Goal: Task Accomplishment & Management: Complete application form

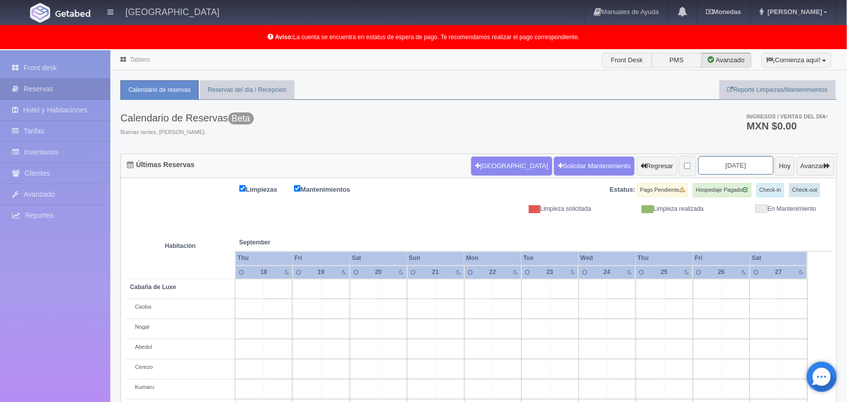
click at [726, 169] on input "2025-09-20" at bounding box center [736, 165] width 75 height 19
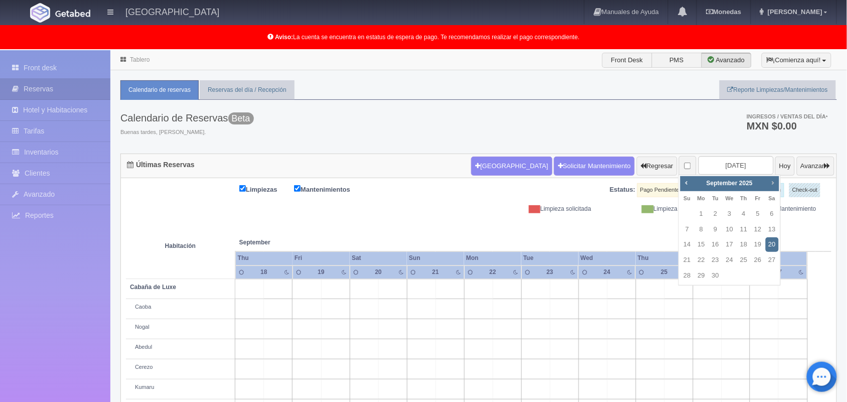
click at [771, 183] on span "Next" at bounding box center [773, 183] width 8 height 8
click at [756, 214] on link "2" at bounding box center [757, 214] width 13 height 15
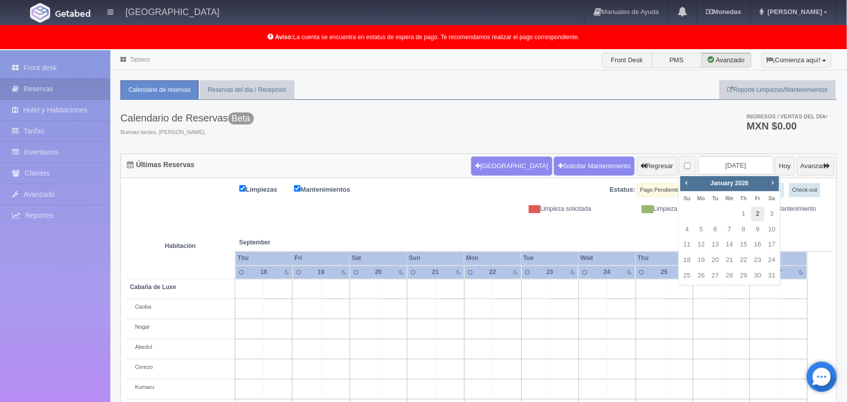
type input "[DATE]"
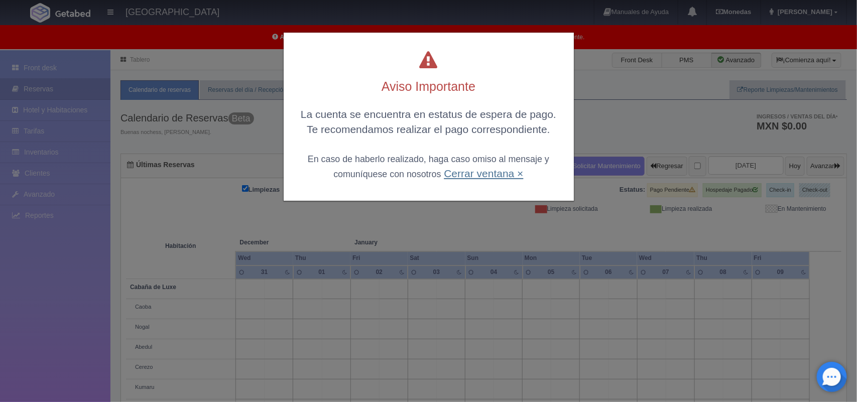
click at [481, 175] on link "Cerrar ventana ×" at bounding box center [483, 174] width 79 height 12
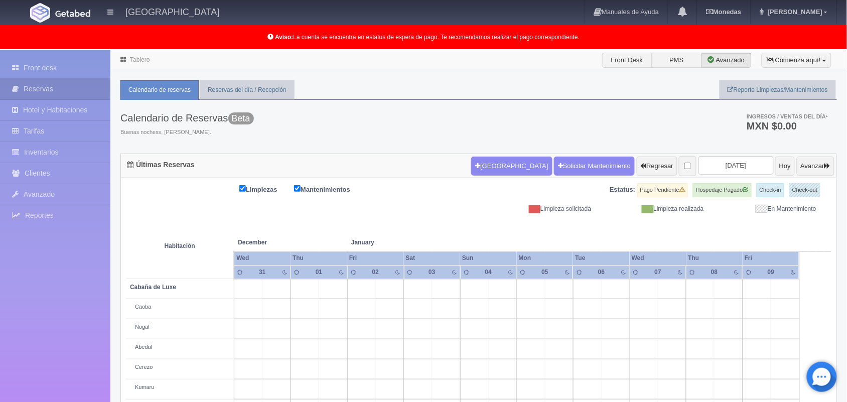
click at [844, 129] on div "Tablero Front Desk PMS Avanzado ¡Comienza aquí! Habitaciones y Reservas Limpiez…" at bounding box center [478, 295] width 737 height 491
click at [708, 169] on input "[DATE]" at bounding box center [736, 165] width 75 height 19
click at [481, 169] on button "Nueva Reserva" at bounding box center [511, 166] width 81 height 19
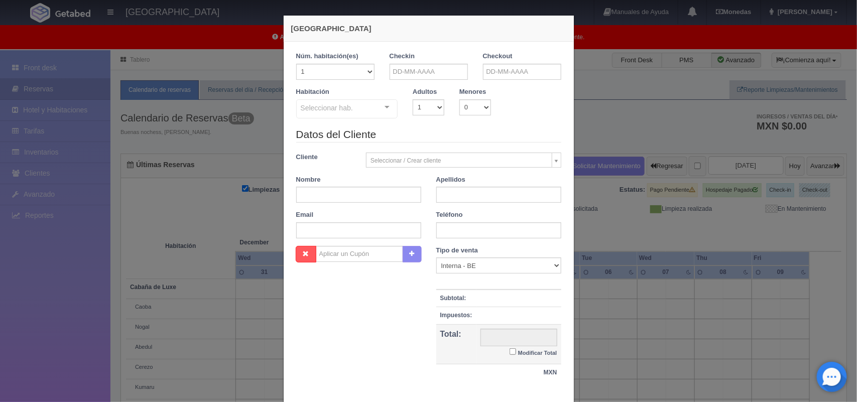
checkbox input "false"
click at [403, 74] on input "text" at bounding box center [429, 72] width 78 height 16
click at [478, 89] on span "Next" at bounding box center [479, 88] width 8 height 8
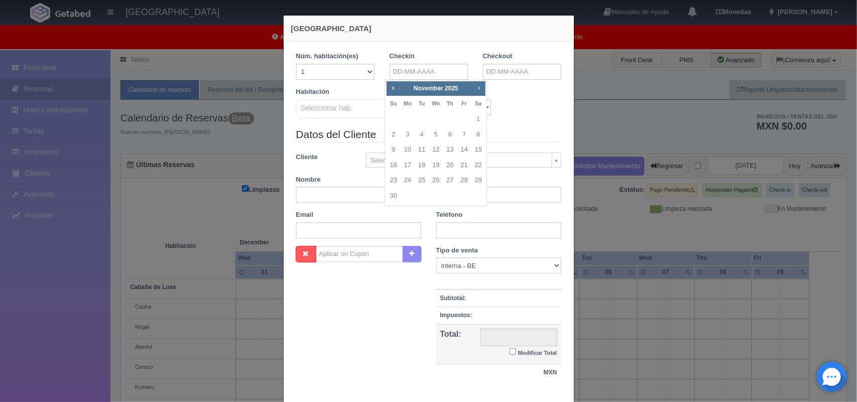
click at [478, 89] on span "Next" at bounding box center [479, 88] width 8 height 8
click at [463, 116] on link "2" at bounding box center [464, 119] width 13 height 15
type input "[DATE]"
checkbox input "false"
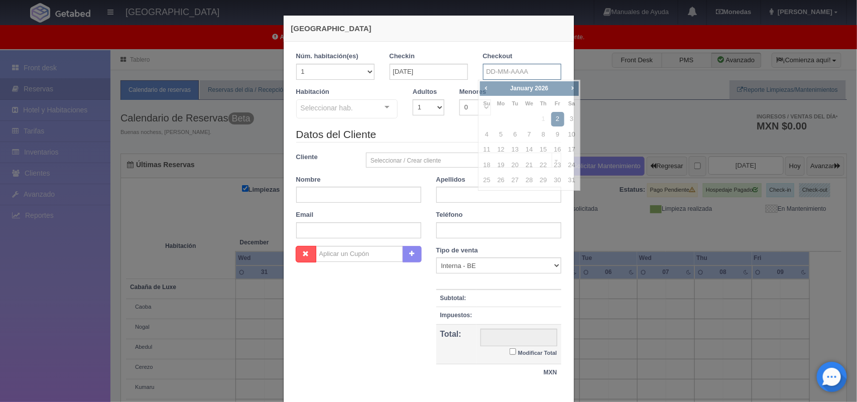
click at [525, 68] on input "text" at bounding box center [522, 72] width 78 height 16
click at [490, 137] on link "4" at bounding box center [486, 134] width 13 height 15
type input "04-01-2026"
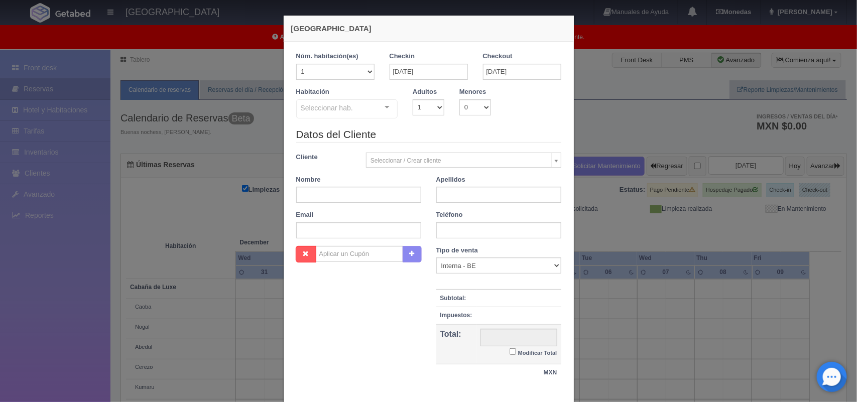
checkbox input "false"
click at [429, 103] on select "1 2 3 4 5 6 7 8 9 10" at bounding box center [429, 107] width 32 height 16
click at [364, 72] on select "1 2 3 4 5 6 7 8 9 10 11 12 13 14 15 16 17 18 19 20" at bounding box center [335, 72] width 78 height 16
select select "4"
click at [296, 64] on select "1 2 3 4 5 6 7 8 9 10 11 12 13 14 15 16 17 18 19 20" at bounding box center [335, 72] width 78 height 16
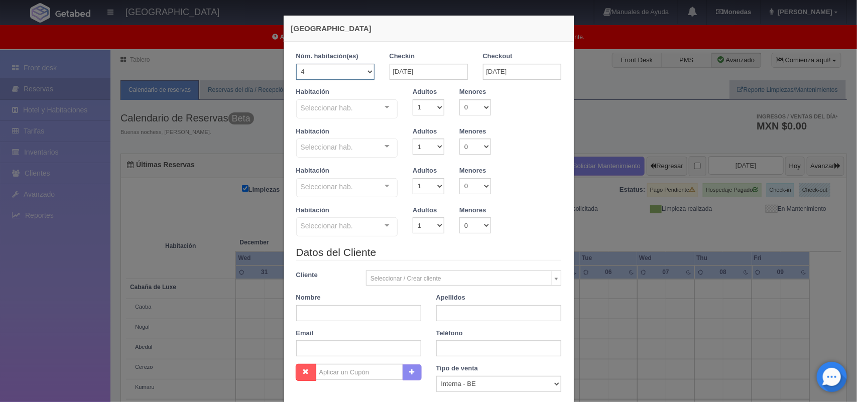
checkbox input "false"
click at [426, 108] on select "1 2 3 4 5 6 7 8 9 10" at bounding box center [429, 107] width 32 height 16
select select "2"
click at [413, 99] on select "1 2 3 4 5 6 7 8 9 10" at bounding box center [429, 107] width 32 height 16
checkbox input "false"
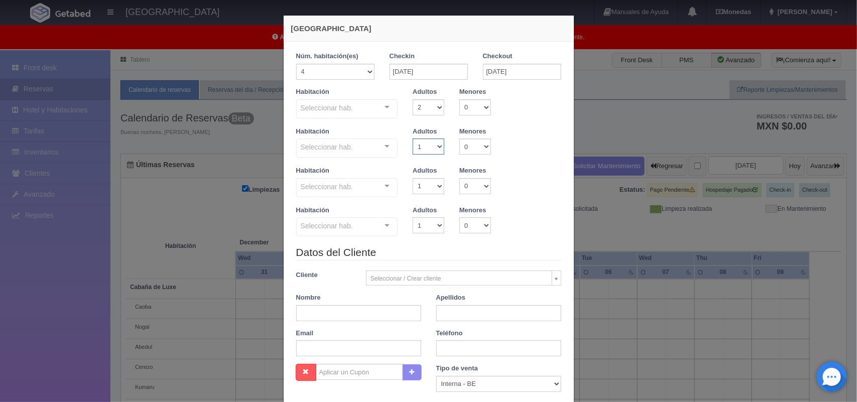
click at [428, 147] on select "1 2 3 4 5 6 7 8 9 10" at bounding box center [429, 147] width 32 height 16
select select "2"
click at [413, 139] on select "1 2 3 4 5 6 7 8 9 10" at bounding box center [429, 147] width 32 height 16
checkbox input "false"
click at [431, 185] on select "1 2 3 4 5 6 7 8 9 10" at bounding box center [429, 186] width 32 height 16
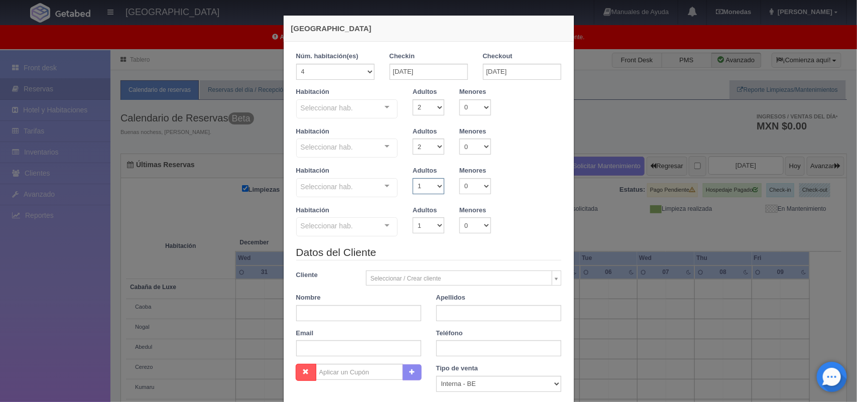
select select "2"
click at [413, 178] on select "1 2 3 4 5 6 7 8 9 10" at bounding box center [429, 186] width 32 height 16
checkbox input "false"
click at [431, 229] on select "1 2 3 4 5 6 7 8 9 10" at bounding box center [429, 225] width 32 height 16
select select "2"
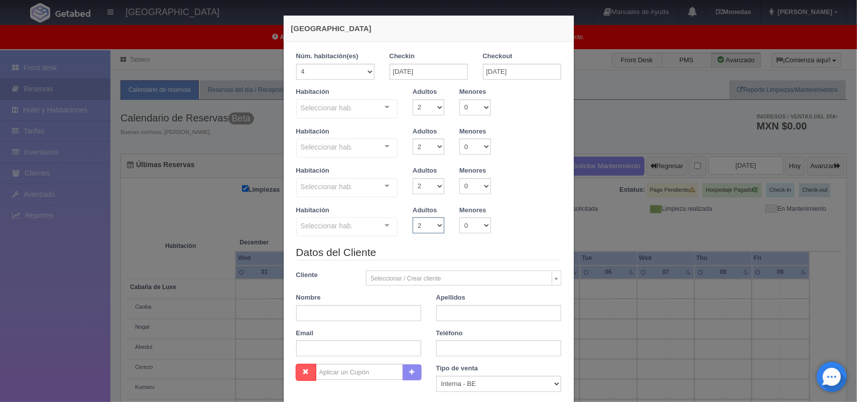
click at [413, 217] on select "1 2 3 4 5 6 7 8 9 10" at bounding box center [429, 225] width 32 height 16
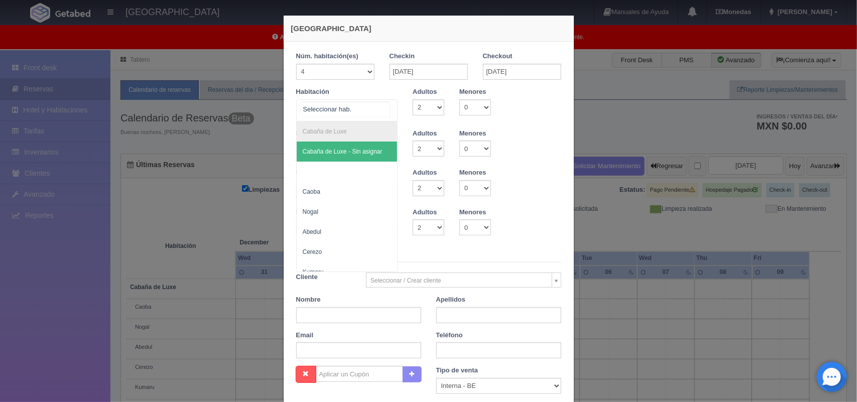
click at [387, 103] on div at bounding box center [387, 107] width 20 height 15
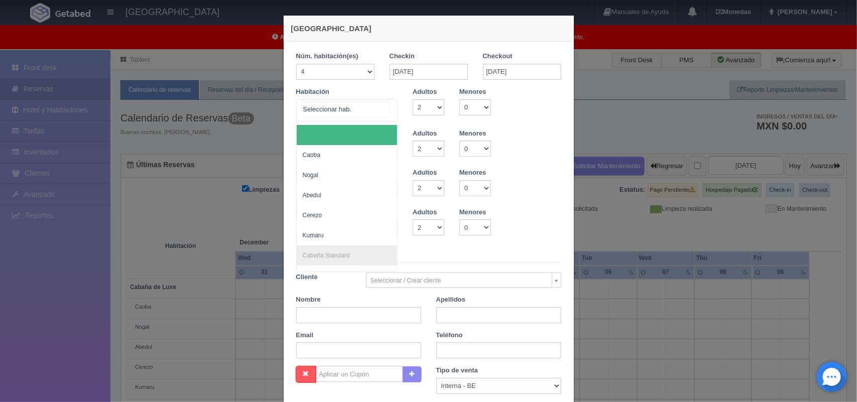
scroll to position [40, 0]
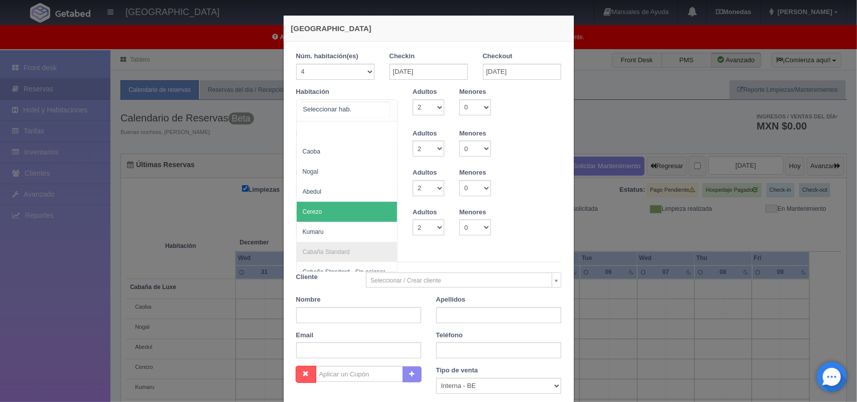
click at [339, 209] on span "Cerezo" at bounding box center [347, 212] width 101 height 20
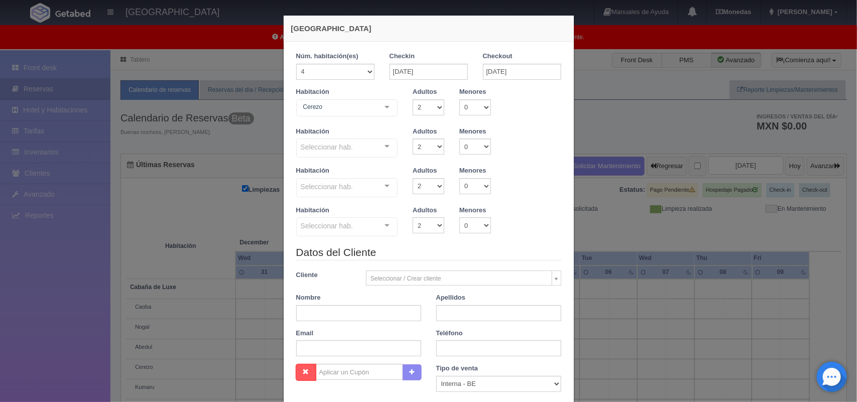
checkbox input "false"
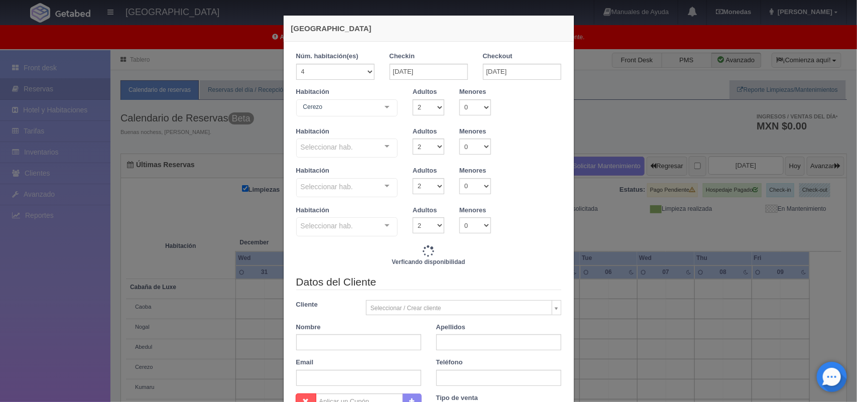
click at [387, 145] on div at bounding box center [387, 146] width 20 height 15
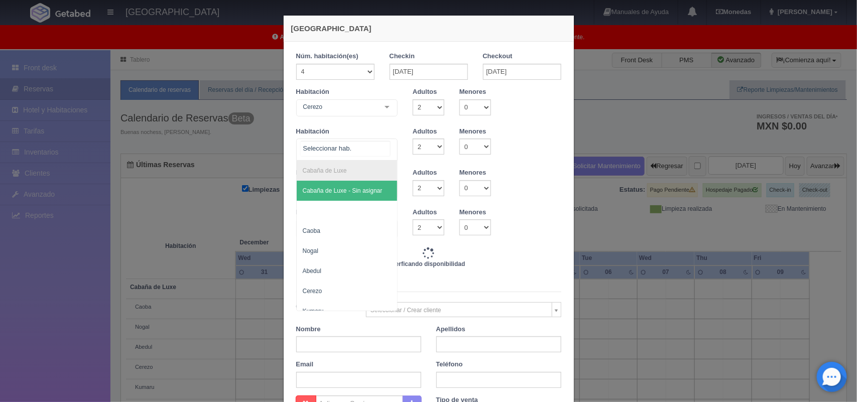
type input "16080.00"
checkbox input "false"
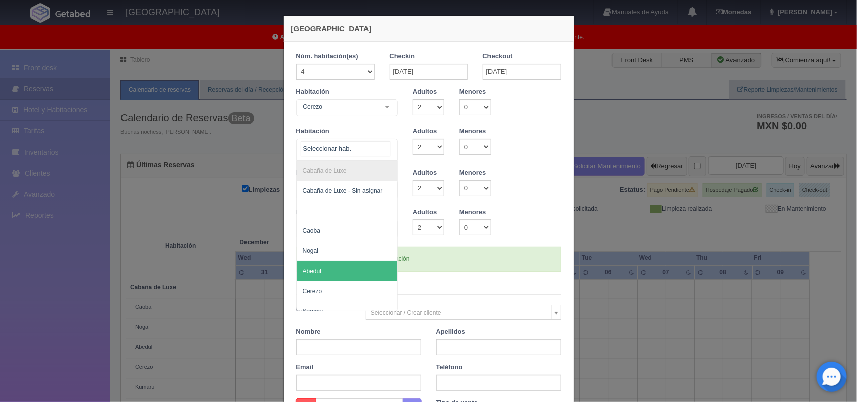
scroll to position [20, 0]
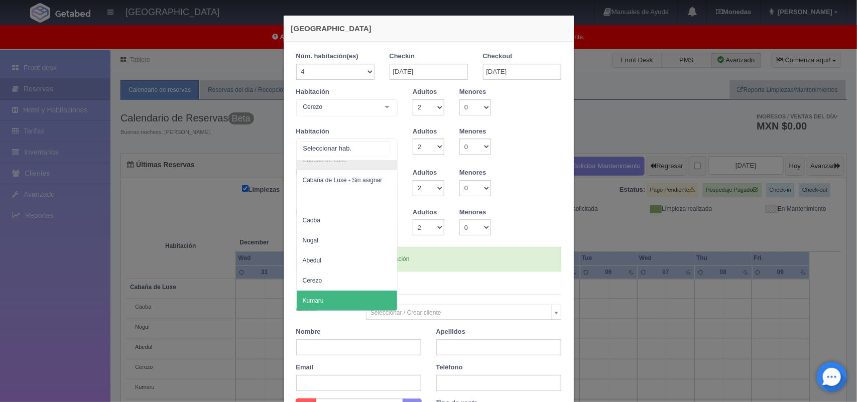
click at [355, 296] on span "Kumaru" at bounding box center [347, 301] width 101 height 20
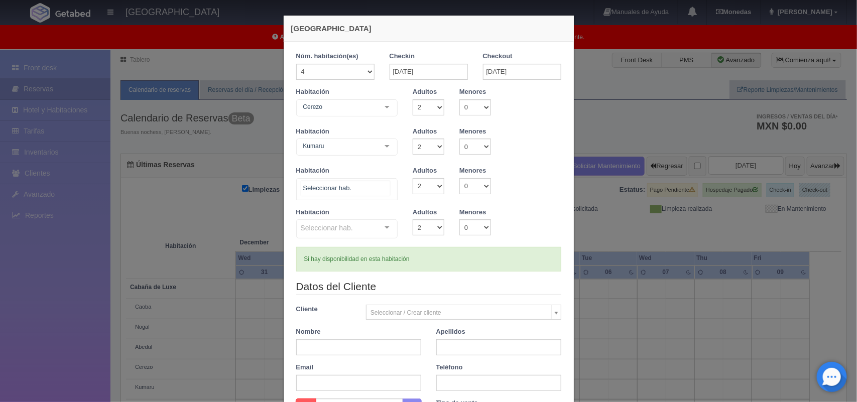
click at [387, 184] on div at bounding box center [387, 186] width 20 height 15
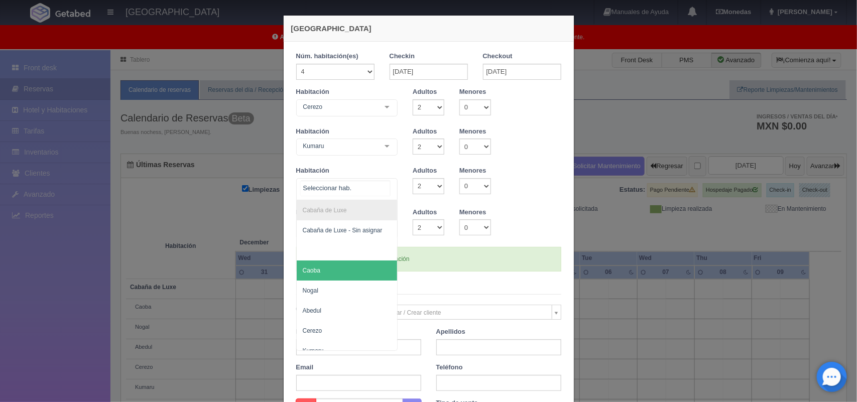
click at [365, 265] on span "Caoba" at bounding box center [347, 271] width 101 height 20
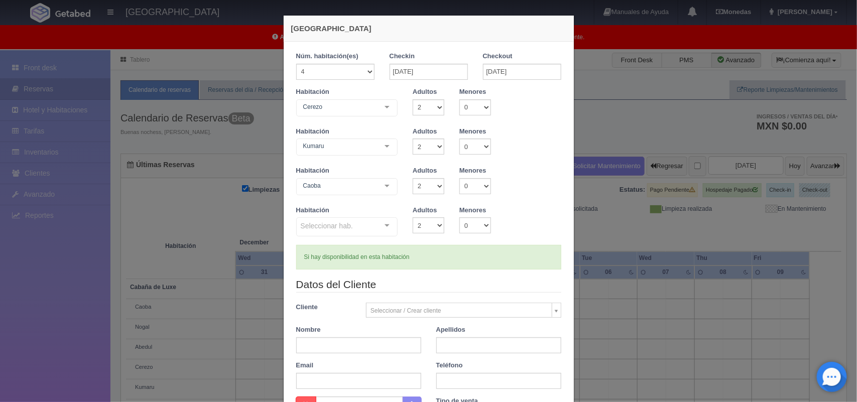
click at [385, 219] on div at bounding box center [387, 225] width 20 height 15
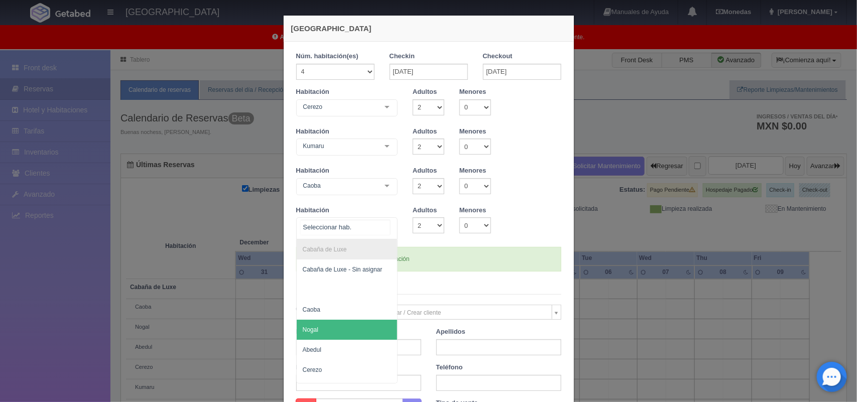
scroll to position [26, 0]
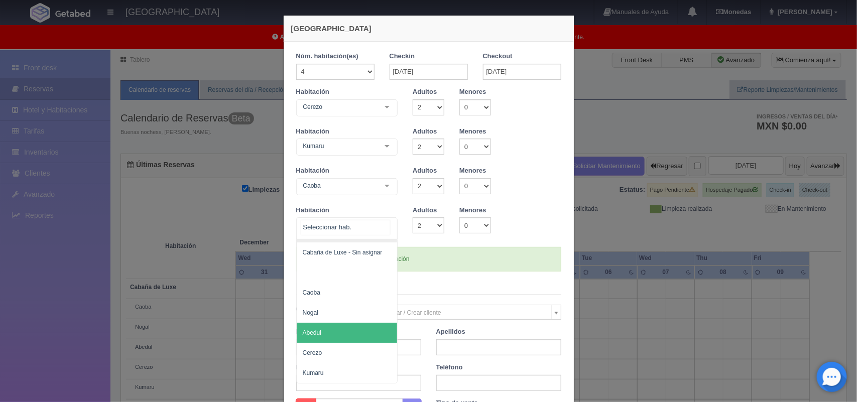
click at [358, 329] on span "Abedul" at bounding box center [347, 333] width 101 height 20
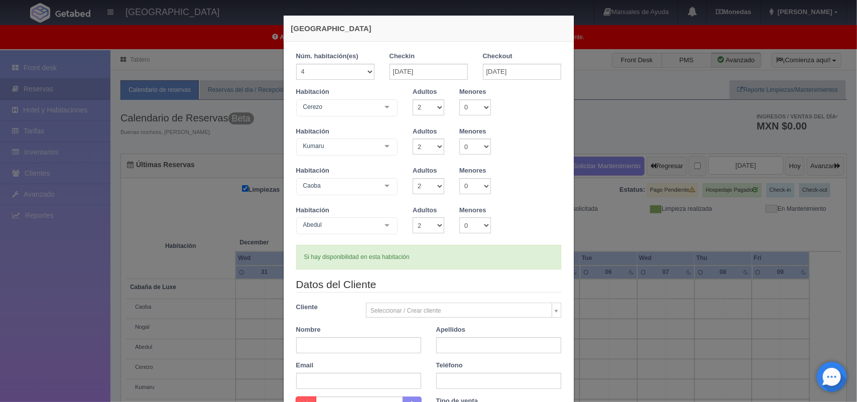
scroll to position [48, 0]
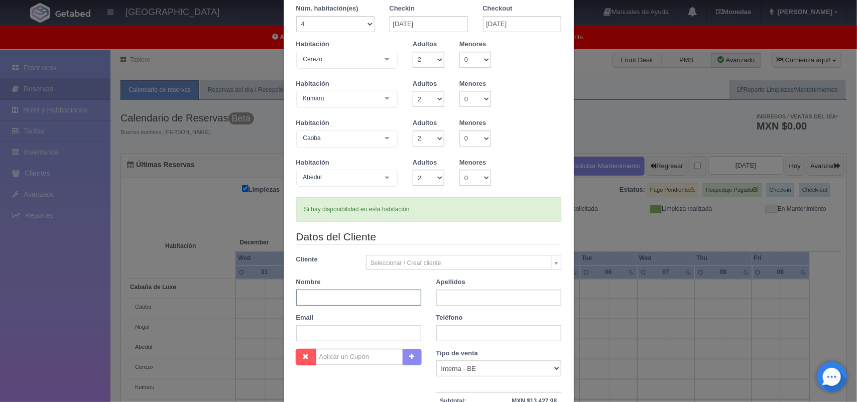
click at [387, 291] on input "text" at bounding box center [358, 298] width 125 height 16
type input "Jaime"
click at [457, 298] on input "text" at bounding box center [498, 298] width 125 height 16
type input "De La Peza"
click at [458, 333] on input "text" at bounding box center [498, 333] width 125 height 16
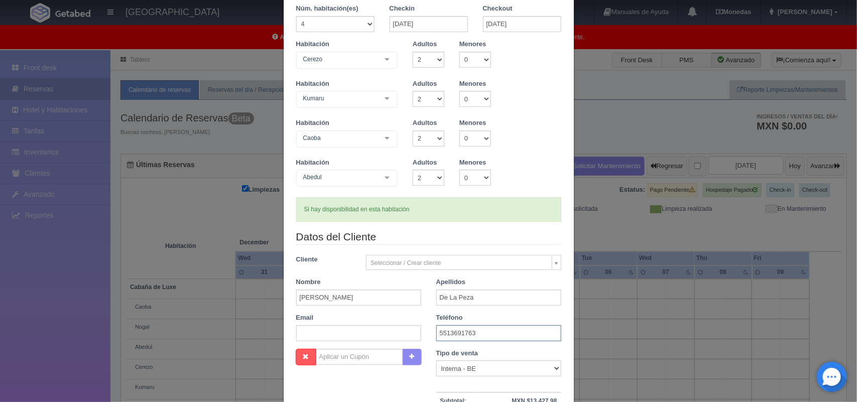
type input "5513691763"
click at [393, 332] on input "text" at bounding box center [358, 333] width 125 height 16
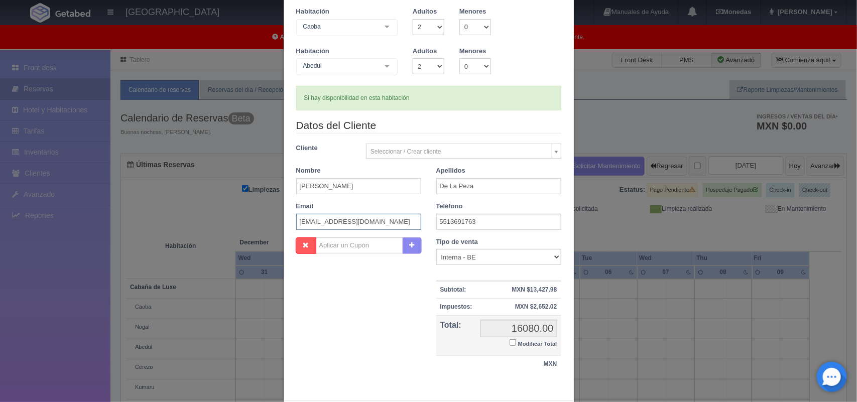
scroll to position [181, 0]
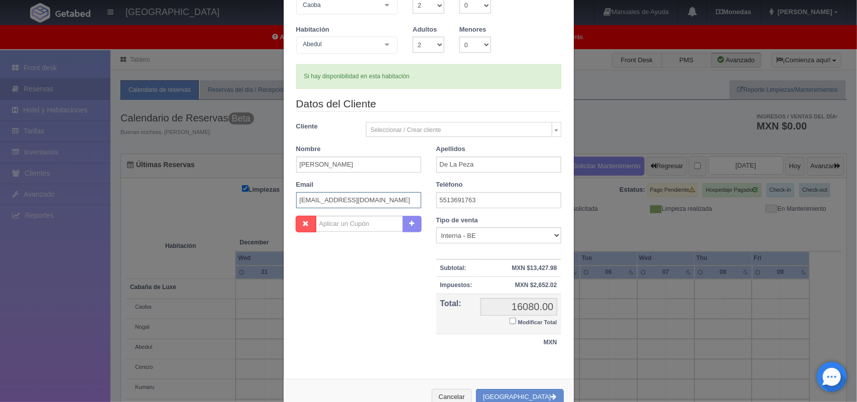
type input "delapezajaime@gmail.com"
click at [509, 322] on input "Modificar Total" at bounding box center [512, 321] width 7 height 7
checkbox input "true"
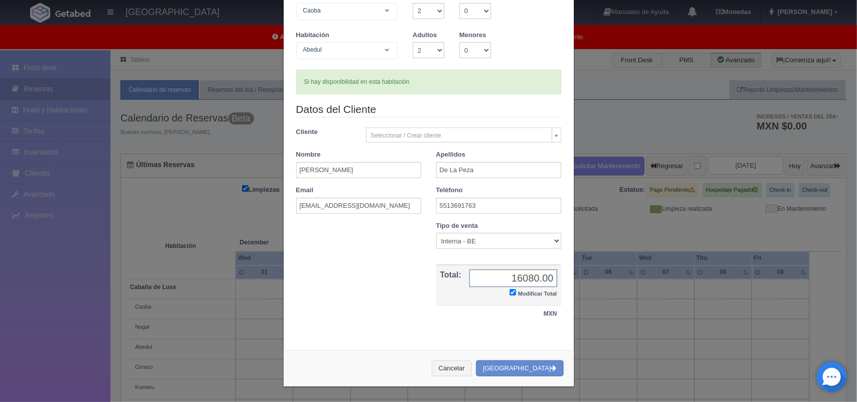
scroll to position [176, 0]
type input "15280.00"
click at [509, 369] on button "[GEOGRAPHIC_DATA]" at bounding box center [519, 368] width 87 height 17
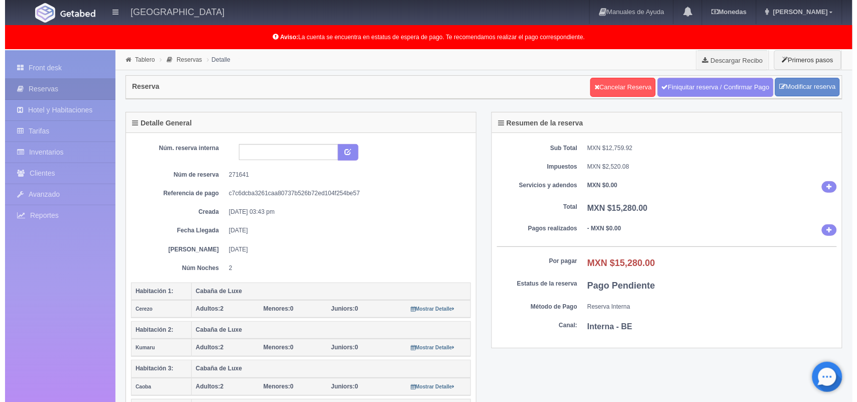
scroll to position [104, 0]
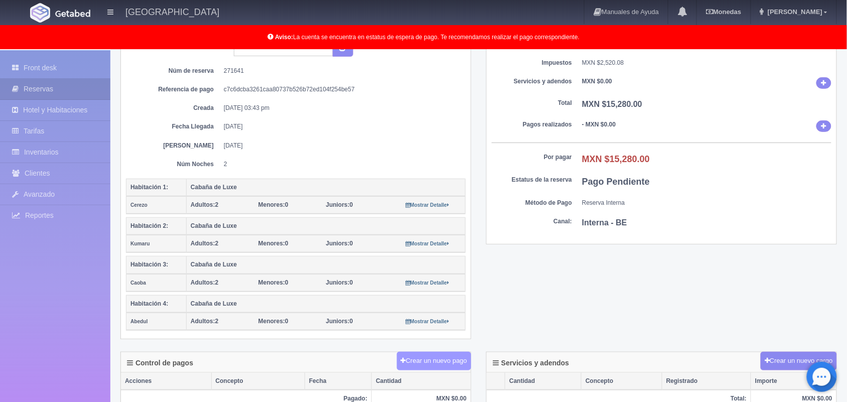
click at [436, 357] on button "Crear un nuevo pago" at bounding box center [434, 361] width 74 height 19
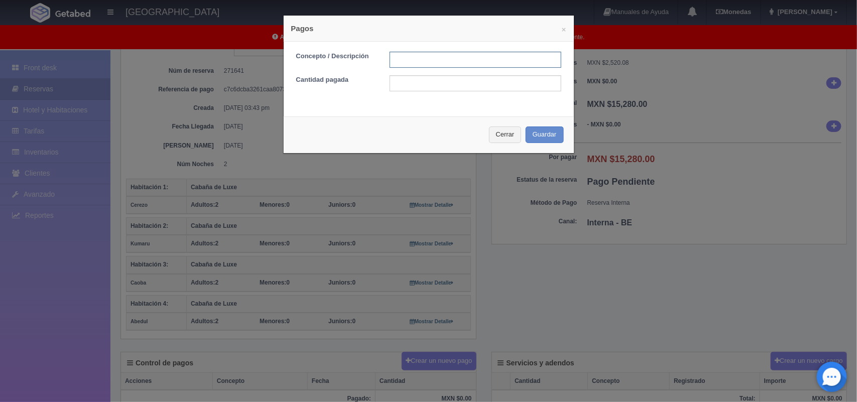
click at [420, 58] on input "text" at bounding box center [476, 60] width 172 height 16
type input "Pago efectivo 7400.00"
click at [457, 90] on input "text" at bounding box center [476, 83] width 172 height 16
type input "7400.00"
click at [460, 61] on input "Pago efectivo 7400.00" at bounding box center [476, 60] width 172 height 16
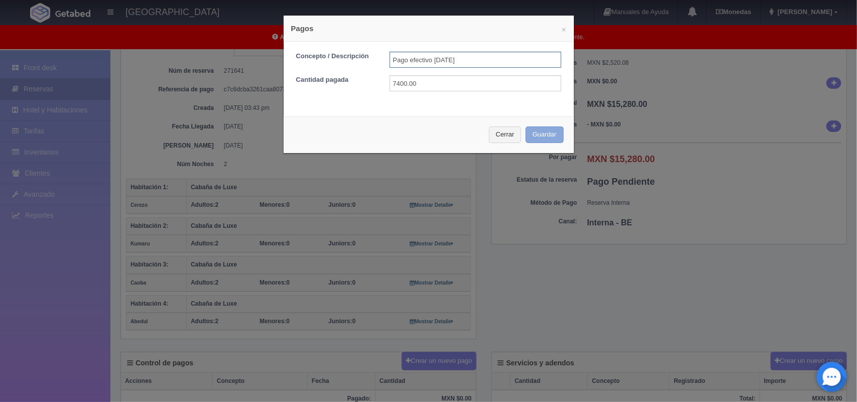
type input "Pago efectivo 17/08/2025"
click at [541, 137] on button "Guardar" at bounding box center [545, 134] width 38 height 17
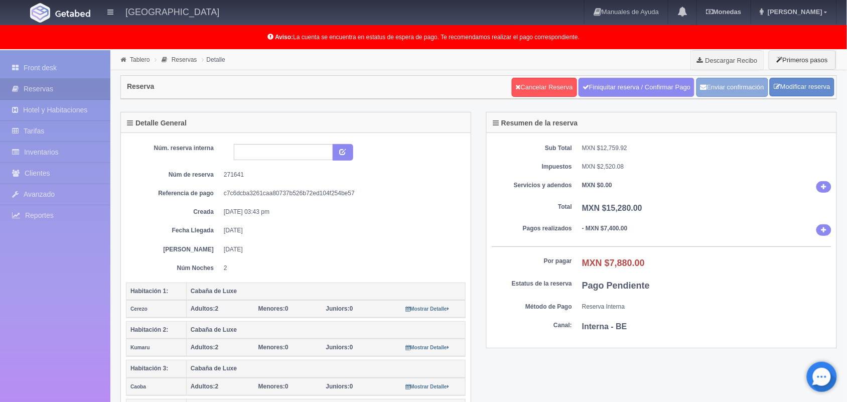
click at [717, 86] on button "Enviar confirmación" at bounding box center [733, 87] width 72 height 19
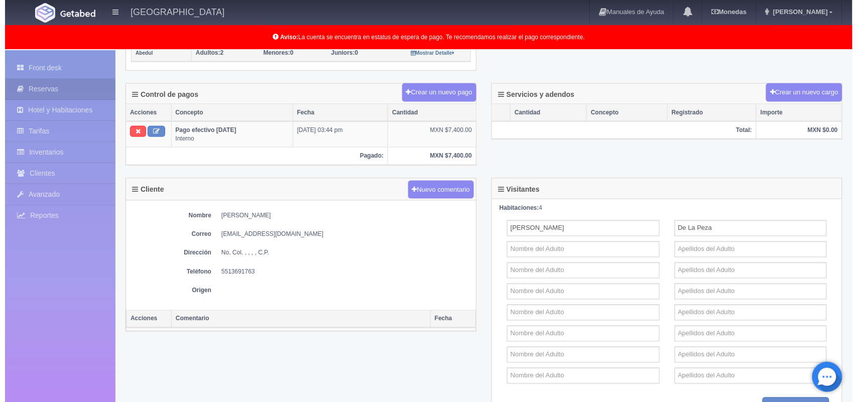
scroll to position [362, 0]
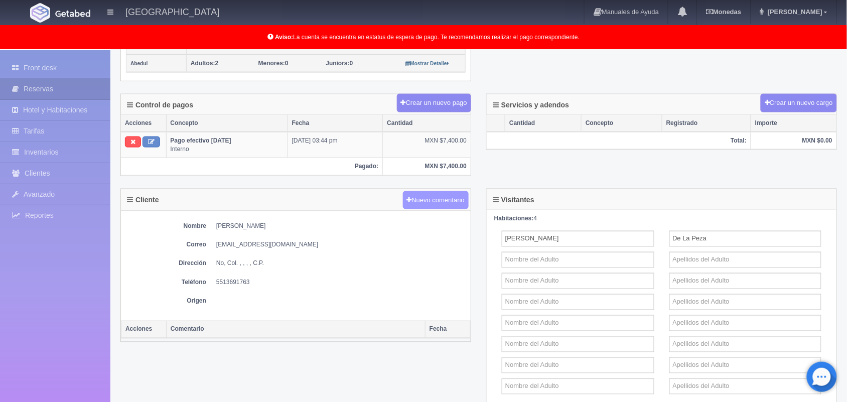
click at [424, 201] on button "Nuevo comentario" at bounding box center [436, 200] width 66 height 19
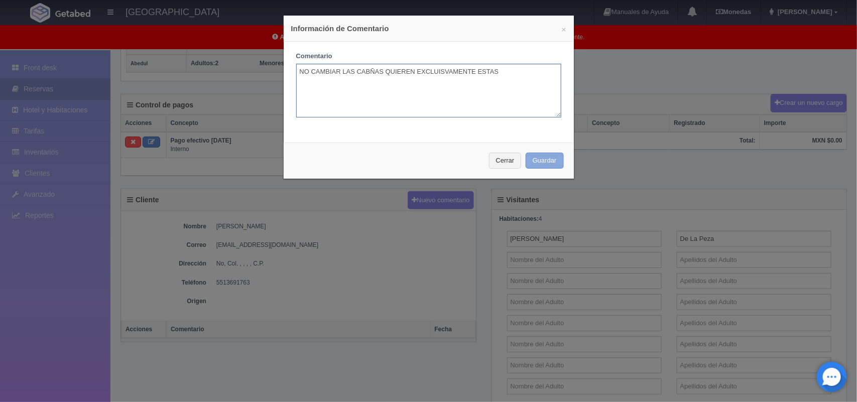
type textarea "NO CAMBIAR LAS CABÑAS QUIEREN EXCLUISVAMENTE ESTAS"
click at [539, 156] on button "Guardar" at bounding box center [545, 161] width 38 height 17
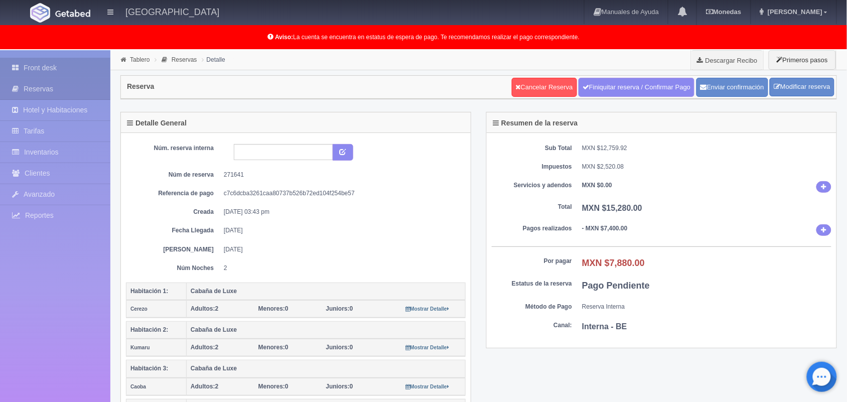
click at [54, 64] on link "Front desk" at bounding box center [55, 68] width 110 height 21
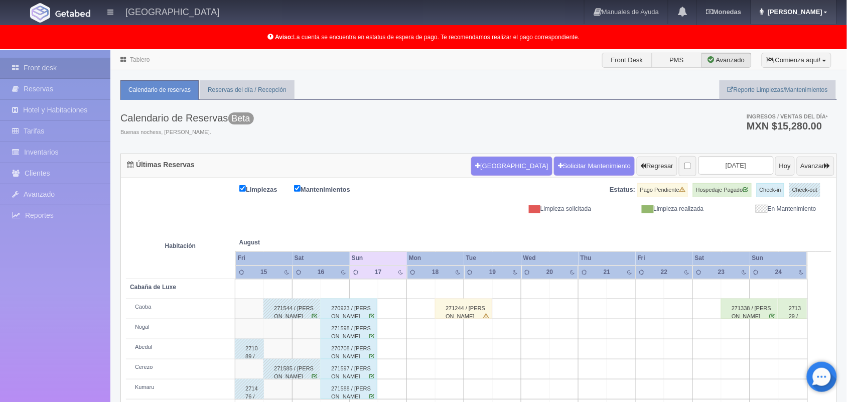
click at [817, 2] on link "Mariana" at bounding box center [793, 12] width 85 height 24
click at [799, 45] on link "Salir / Log Out" at bounding box center [796, 47] width 79 height 13
